Goal: Task Accomplishment & Management: Manage account settings

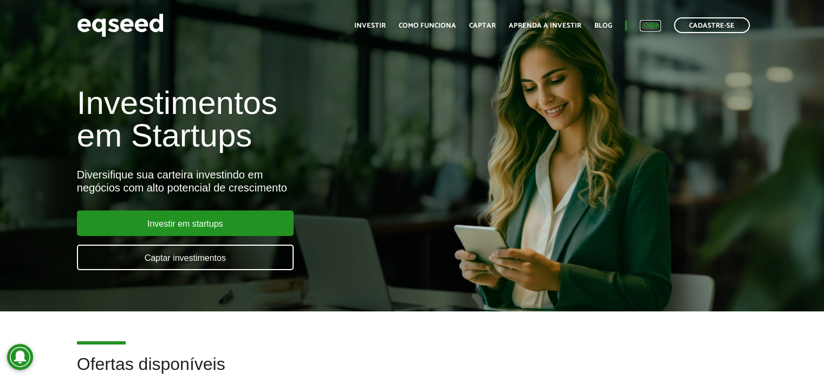
click at [650, 22] on link "Login" at bounding box center [650, 25] width 21 height 7
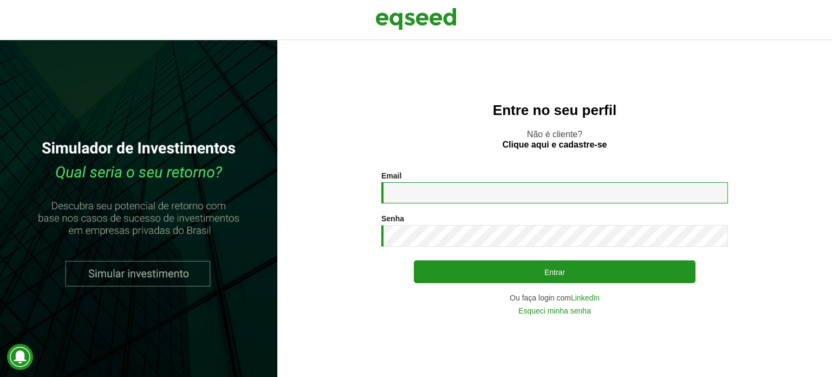
click at [458, 188] on input "Email *" at bounding box center [554, 192] width 347 height 21
type input "**********"
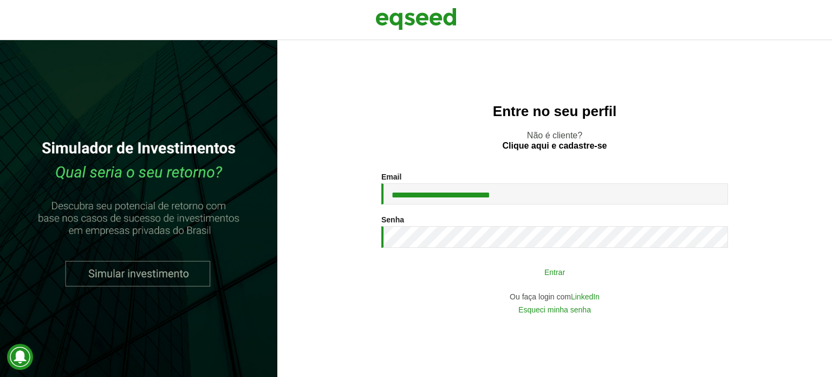
click at [471, 278] on button "Entrar" at bounding box center [555, 271] width 282 height 21
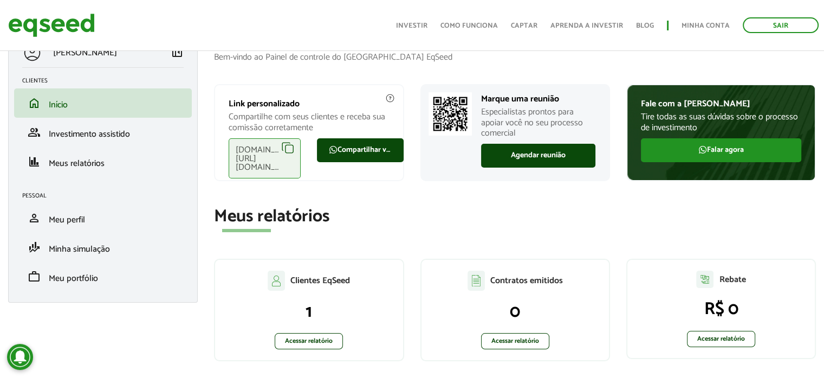
scroll to position [30, 0]
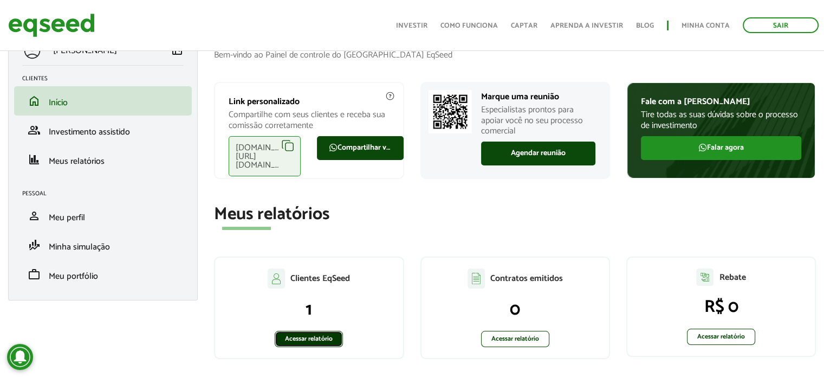
click at [319, 335] on link "Acessar relatório" at bounding box center [309, 338] width 68 height 16
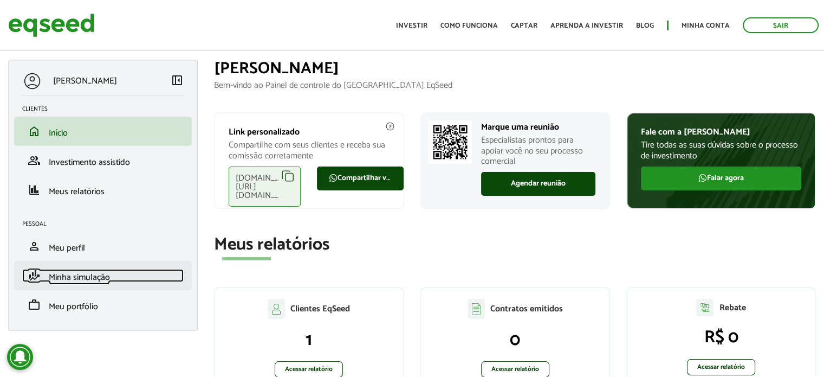
click at [67, 281] on span "Minha simulação" at bounding box center [79, 277] width 61 height 15
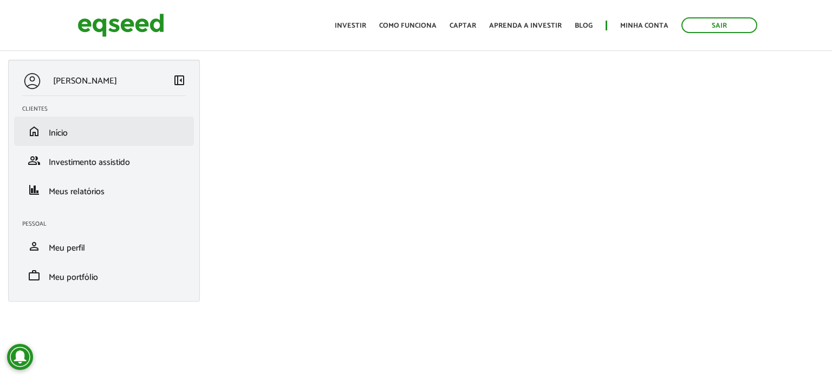
click at [80, 144] on li "home Início" at bounding box center [104, 130] width 180 height 29
click at [90, 137] on link "home Início" at bounding box center [104, 131] width 164 height 13
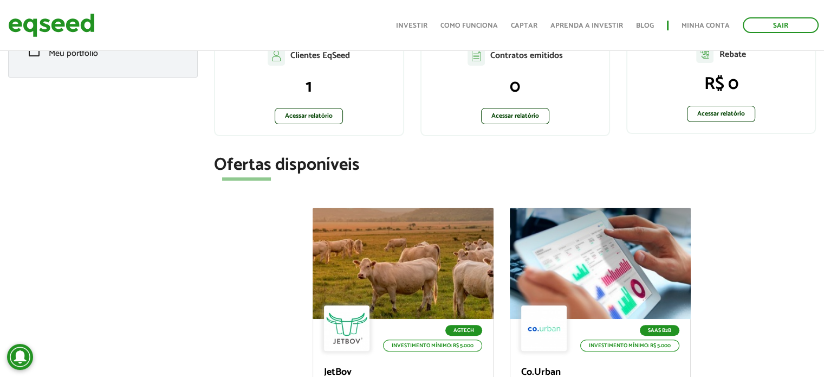
scroll to position [256, 0]
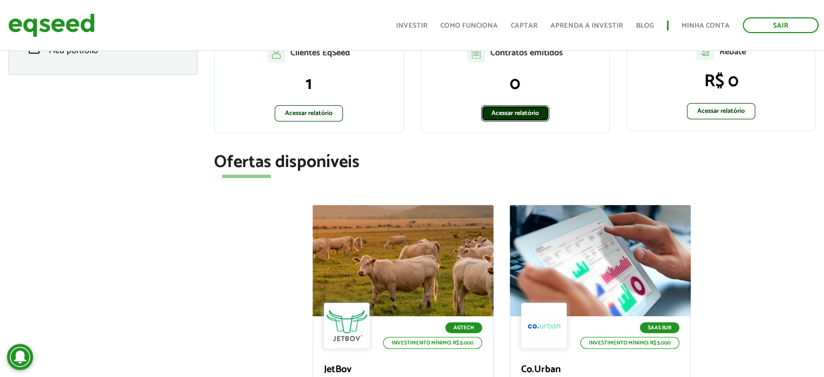
click at [540, 116] on link "Acessar relatório" at bounding box center [515, 113] width 68 height 16
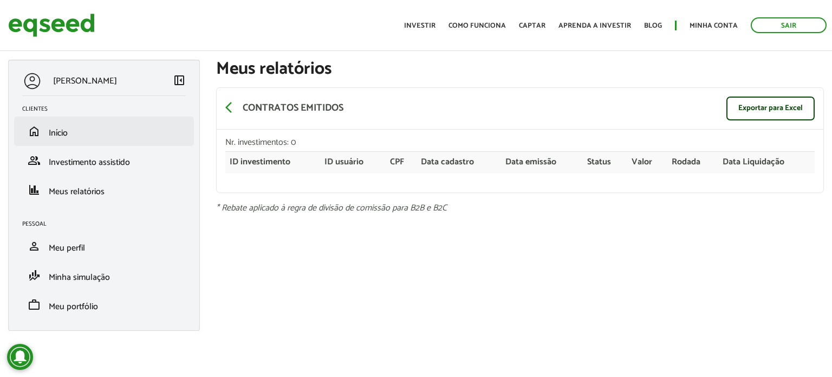
click at [91, 121] on li "home Início" at bounding box center [104, 130] width 180 height 29
click at [69, 76] on p "[PERSON_NAME]" at bounding box center [85, 81] width 64 height 10
